Goal: Transaction & Acquisition: Purchase product/service

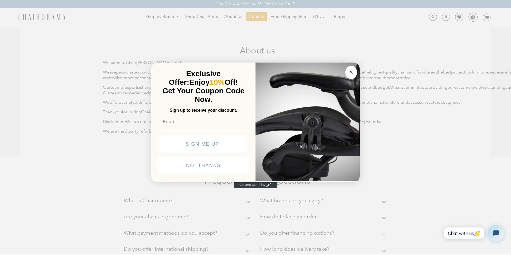
drag, startPoint x: 350, startPoint y: 72, endPoint x: 380, endPoint y: 71, distance: 29.6
click at [350, 72] on icon "Close dialog" at bounding box center [351, 72] width 3 height 3
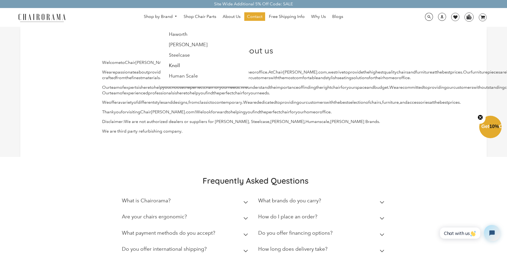
click at [165, 15] on link "Shop by Brand" at bounding box center [160, 17] width 39 height 8
click at [183, 45] on link "[PERSON_NAME]" at bounding box center [188, 45] width 38 height 6
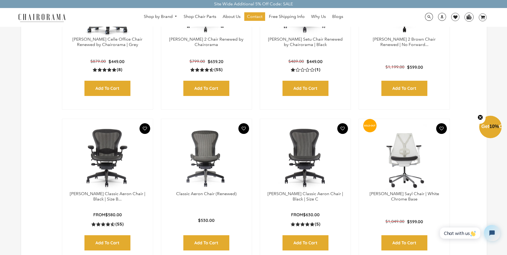
scroll to position [240, 0]
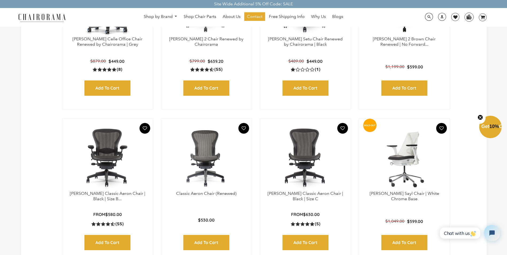
click at [394, 178] on img at bounding box center [404, 157] width 80 height 67
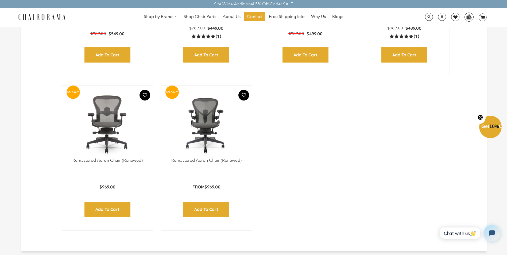
scroll to position [774, 0]
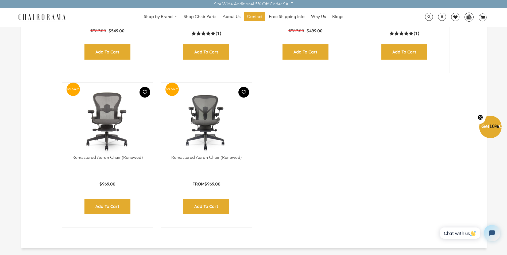
scroll to position [614, 0]
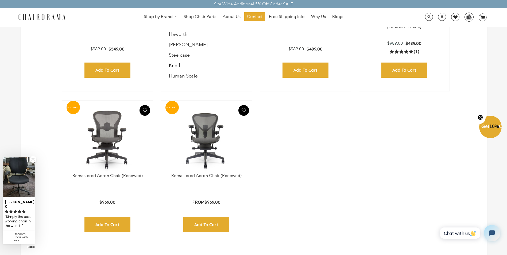
click at [150, 14] on link "Shop by Brand" at bounding box center [160, 17] width 39 height 8
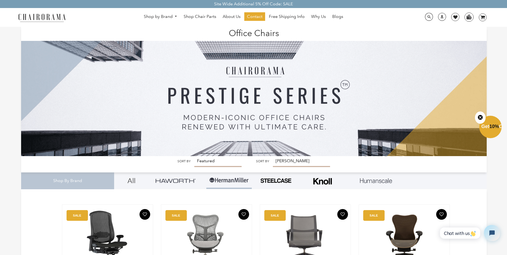
click at [151, 14] on link "Shop by Brand" at bounding box center [160, 17] width 39 height 8
click at [176, 15] on span "DesktopNavigation" at bounding box center [174, 16] width 5 height 3
click at [229, 179] on img at bounding box center [229, 180] width 40 height 16
